Goal: Information Seeking & Learning: Learn about a topic

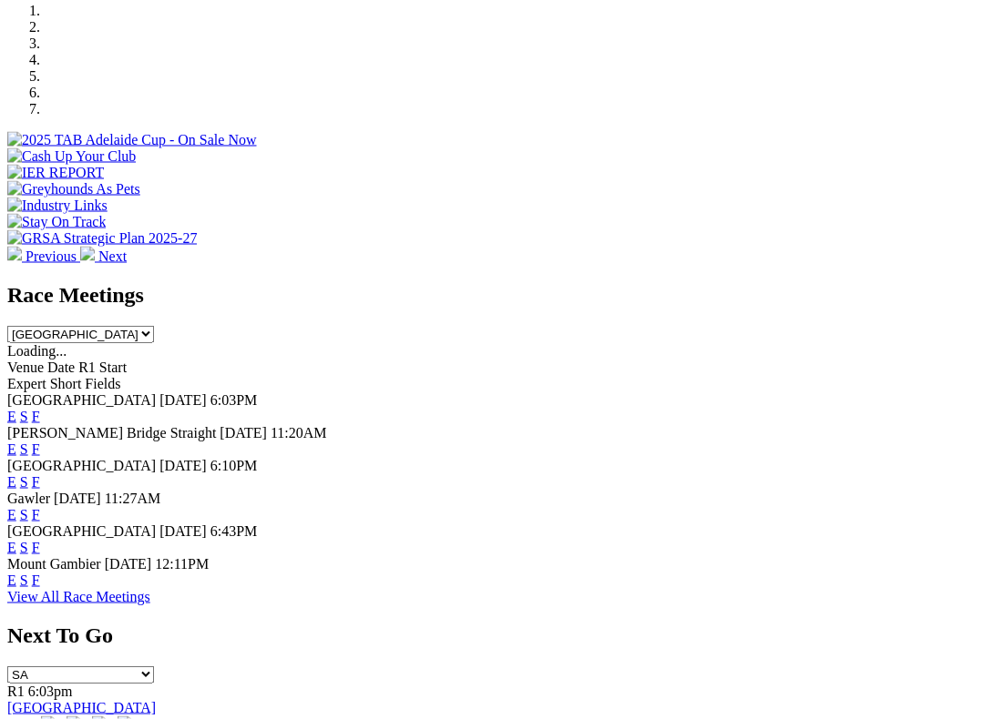
scroll to position [573, 0]
click at [40, 540] on link "F" at bounding box center [36, 547] width 8 height 15
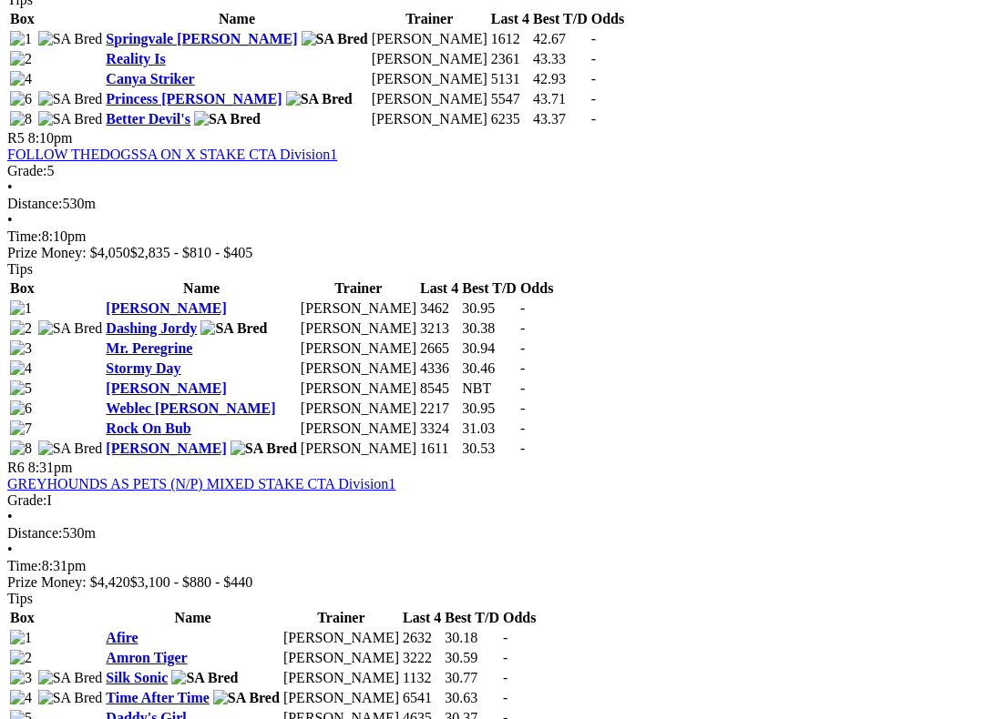
scroll to position [2044, 0]
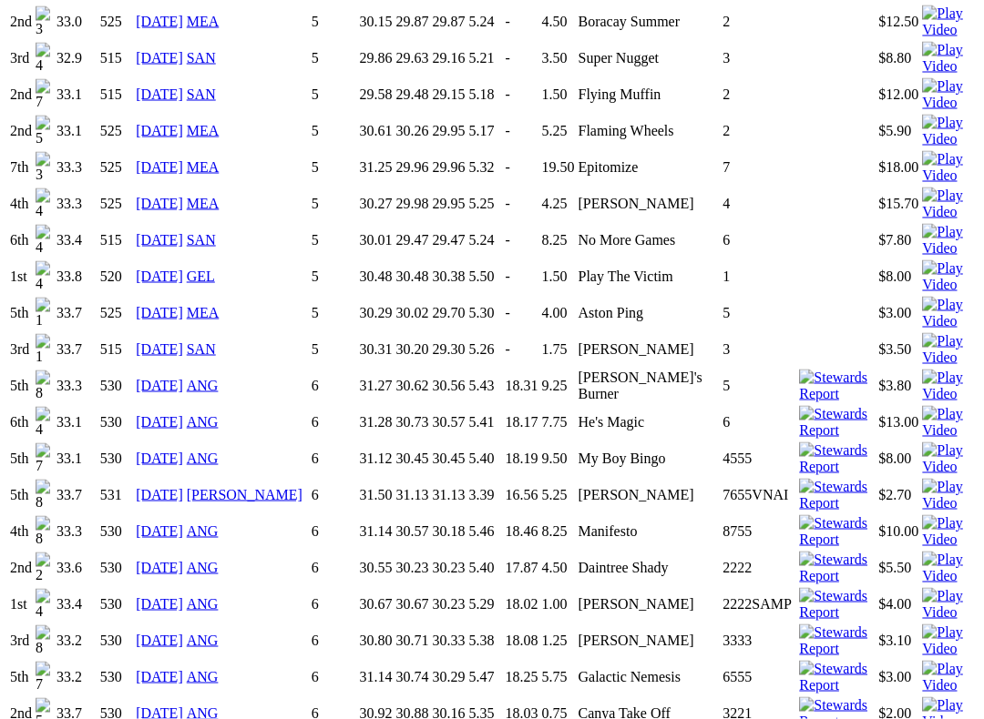
scroll to position [1781, 0]
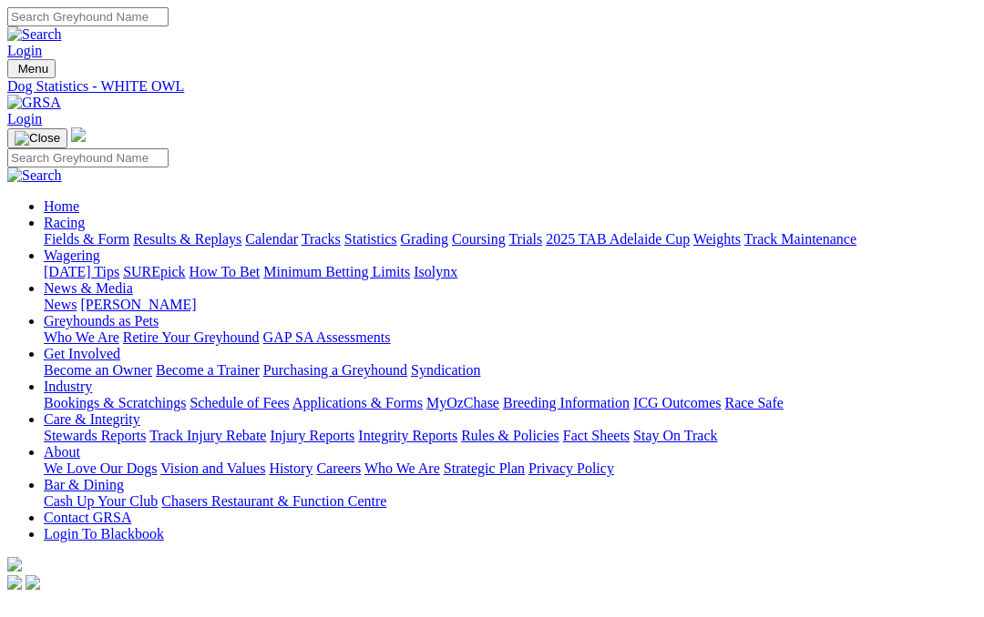
scroll to position [1832, 0]
